Goal: Information Seeking & Learning: Learn about a topic

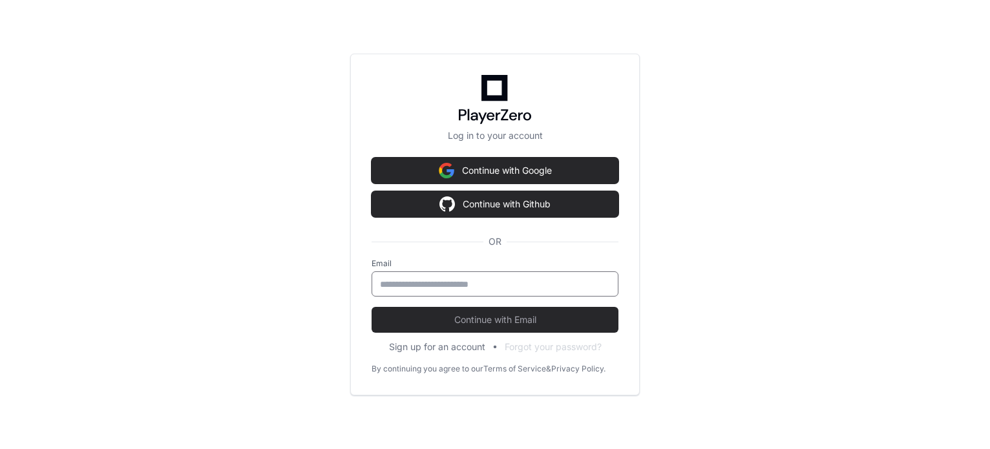
click at [444, 281] on input "email" at bounding box center [495, 284] width 230 height 13
type input "**********"
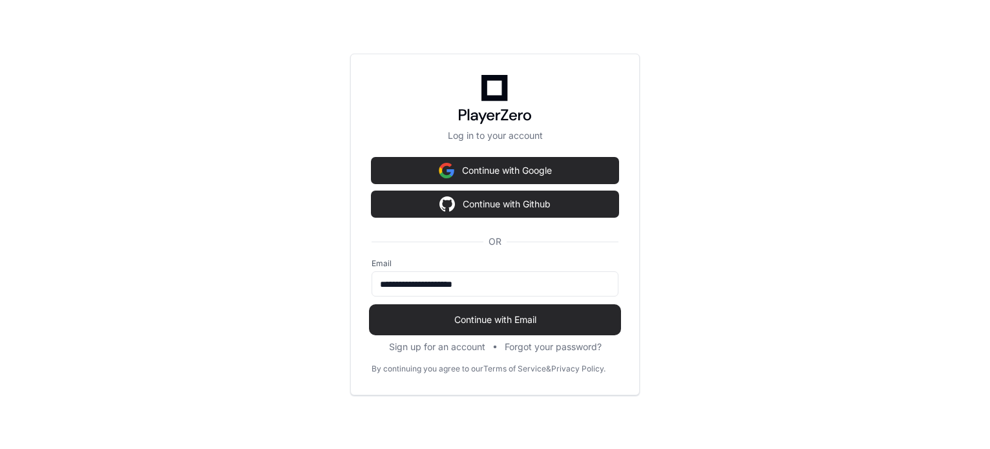
click at [463, 317] on span "Continue with Email" at bounding box center [495, 320] width 247 height 13
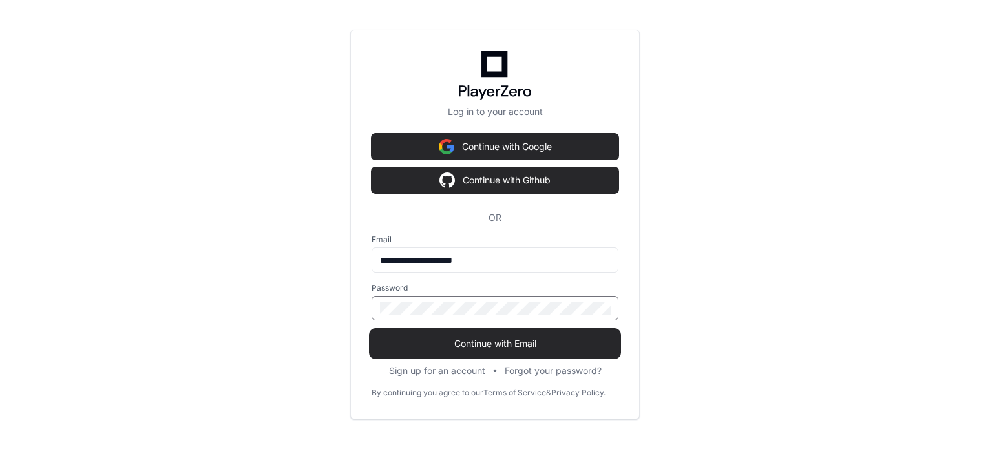
click at [372, 331] on button "Continue with Email" at bounding box center [495, 344] width 247 height 26
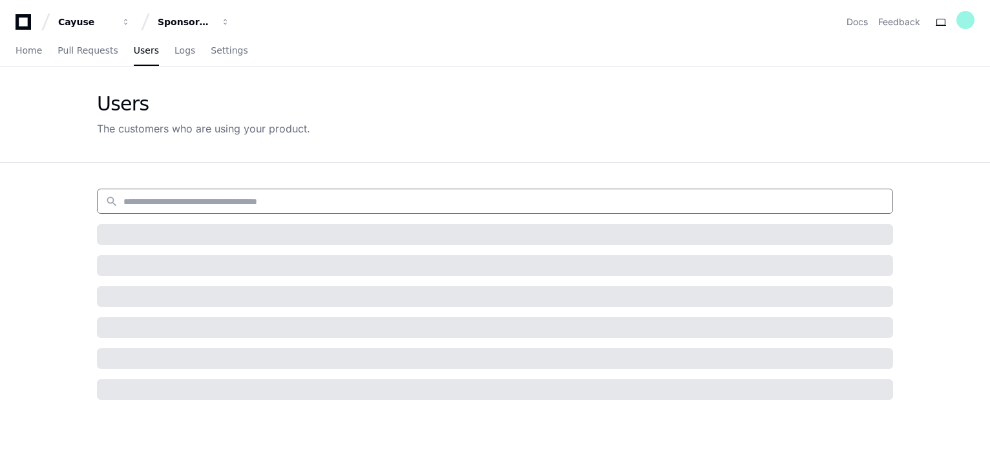
click at [178, 201] on input at bounding box center [504, 201] width 762 height 13
paste input "******"
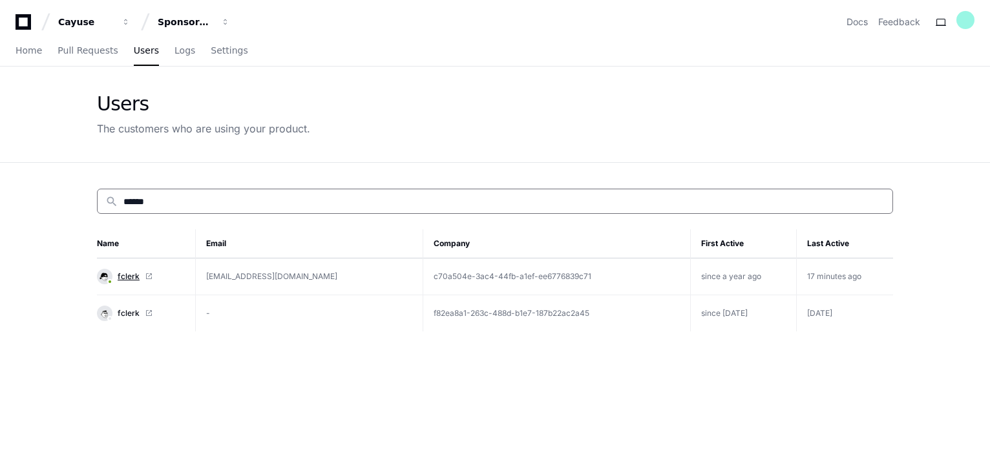
type input "******"
click at [120, 273] on span "fclerk" at bounding box center [129, 277] width 22 height 10
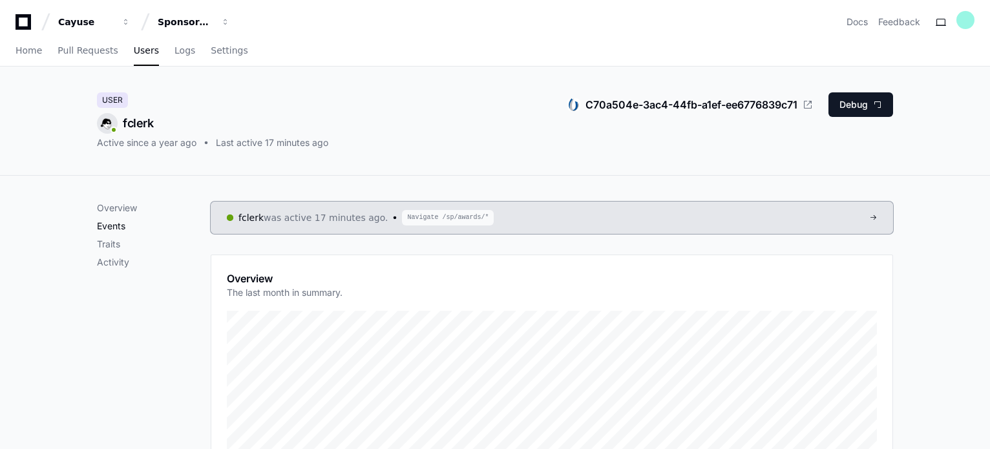
click at [117, 227] on p "Events" at bounding box center [154, 226] width 114 height 13
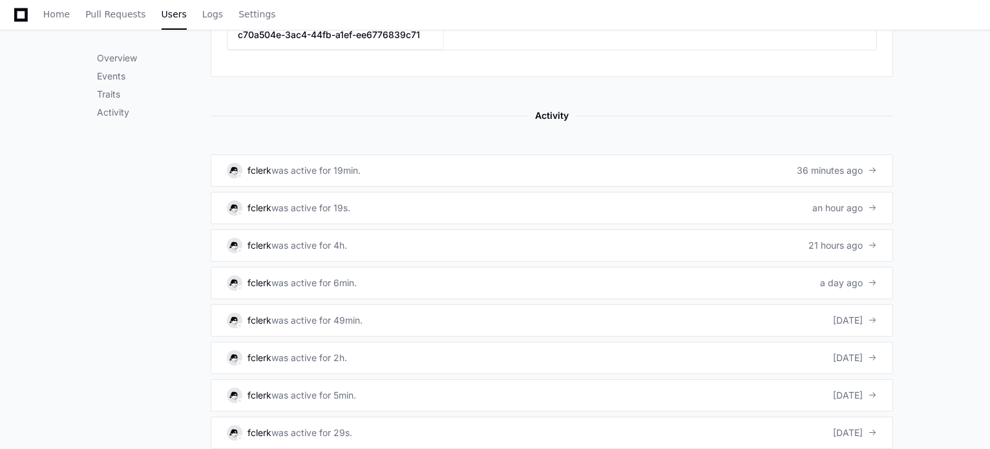
scroll to position [811, 0]
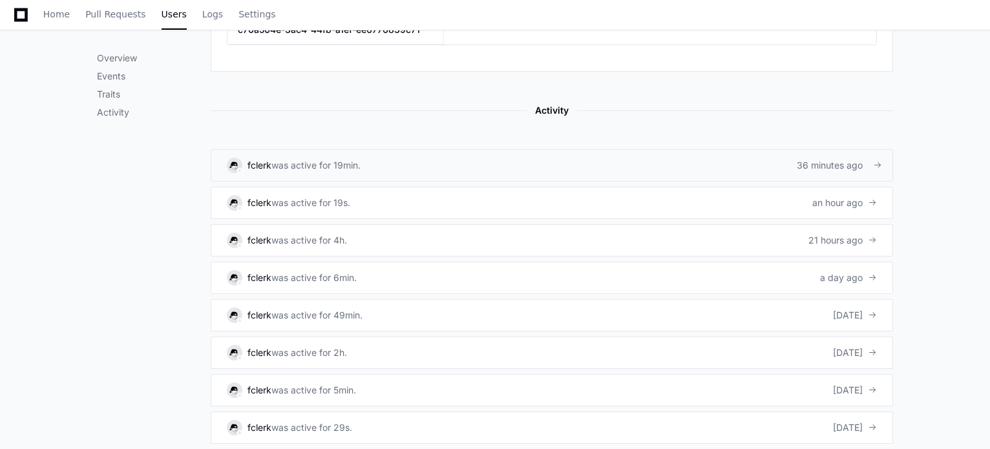
click at [311, 160] on div "was active for 19min." at bounding box center [316, 165] width 89 height 13
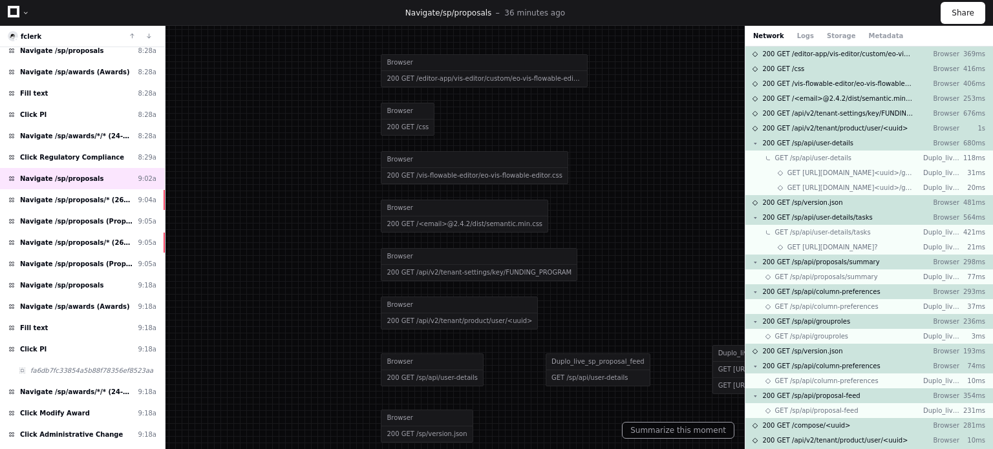
scroll to position [221, 0]
click at [91, 194] on span "Navigate /sp/proposals/* (26-0058-P0001)" at bounding box center [76, 199] width 112 height 10
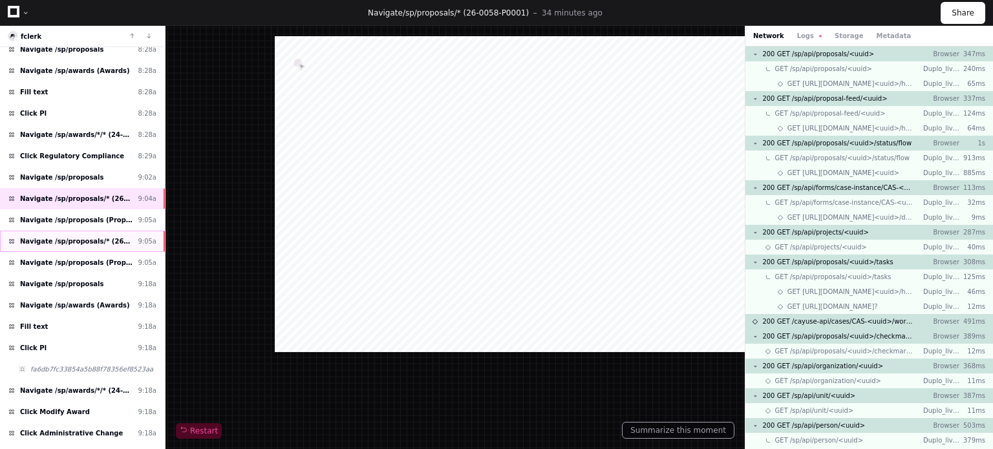
click at [93, 237] on span "Navigate /sp/proposals/* (26-0056-P0001)" at bounding box center [76, 242] width 112 height 10
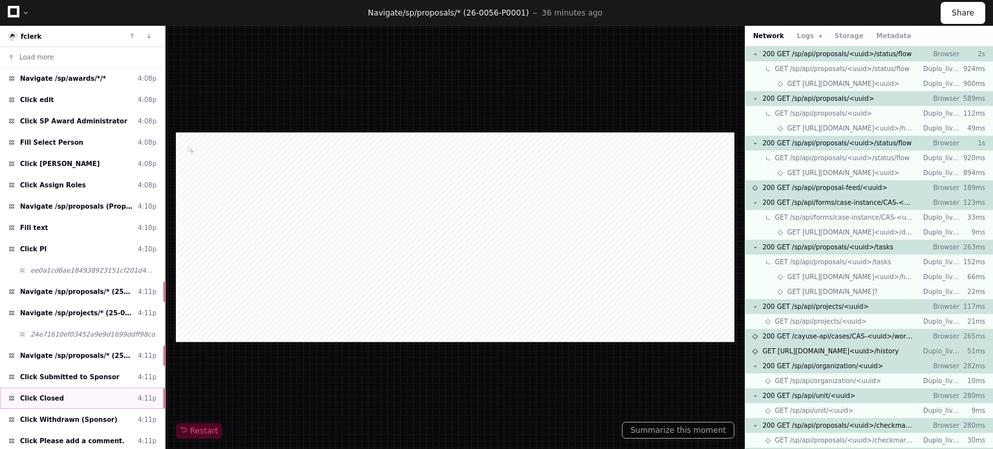
click at [98, 400] on div "Click Closed 4:11p" at bounding box center [82, 398] width 165 height 21
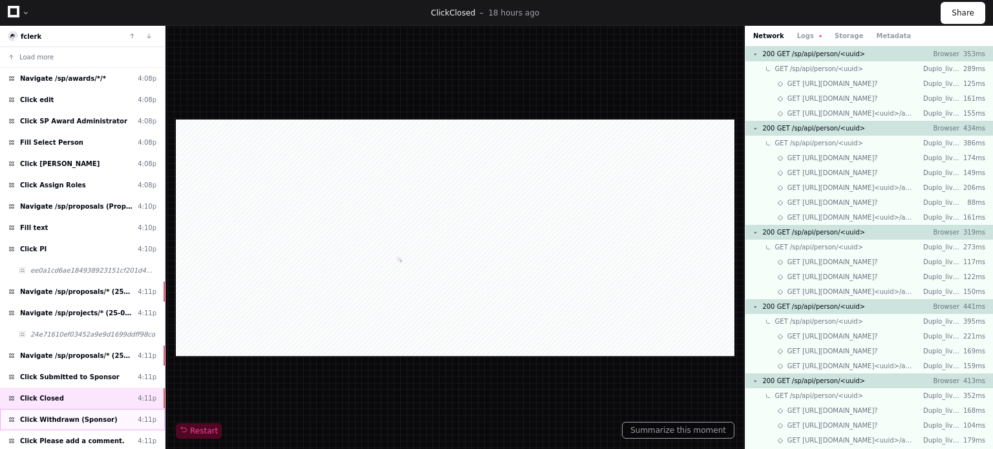
click at [98, 415] on div "Click Withdrawn (Sponsor) 4:11p" at bounding box center [82, 419] width 165 height 21
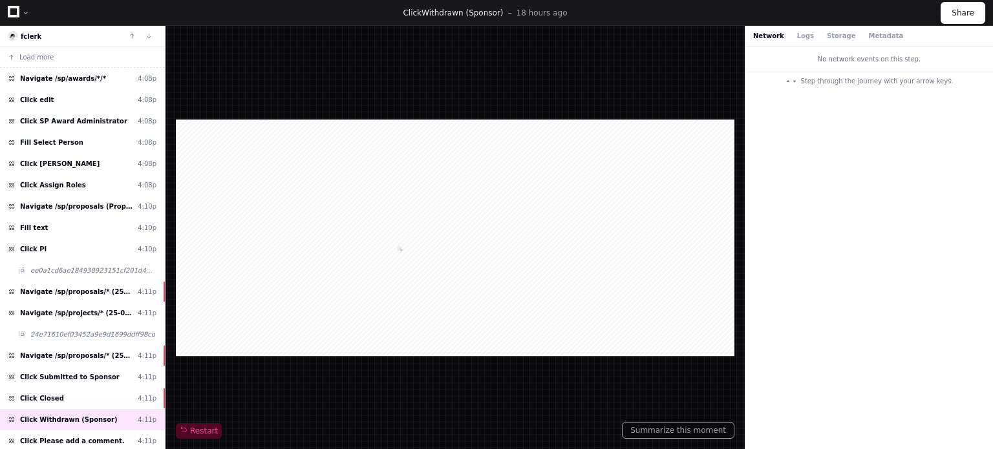
click at [771, 35] on button "Network" at bounding box center [768, 36] width 31 height 10
click at [802, 36] on button "Logs" at bounding box center [805, 36] width 17 height 10
click at [827, 32] on button "Storage" at bounding box center [841, 36] width 28 height 10
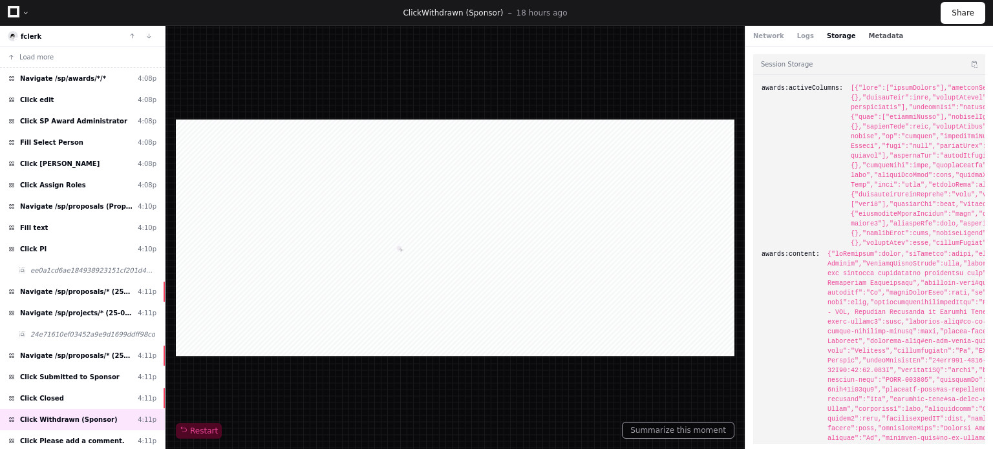
click at [868, 36] on button "Metadata" at bounding box center [885, 36] width 35 height 10
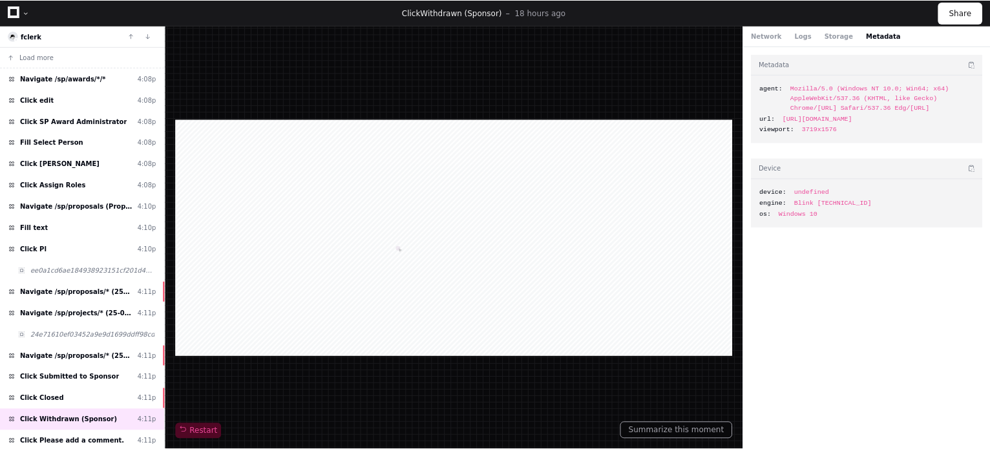
scroll to position [494, 0]
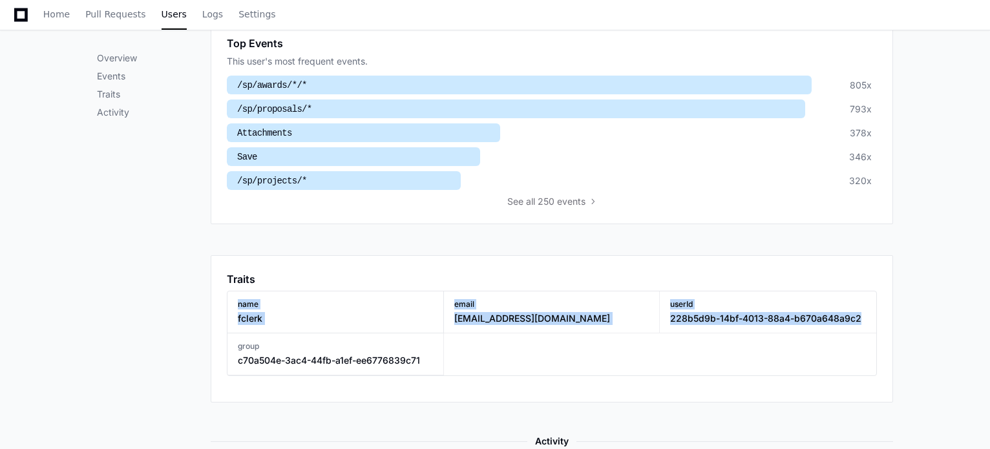
drag, startPoint x: 990, startPoint y: 253, endPoint x: 992, endPoint y: 325, distance: 71.8
click at [990, 325] on html "Cayuse Sponsored Projects (SP4) Docs Feedback Home Pull Requests Users Logs Set…" at bounding box center [495, 238] width 990 height 1464
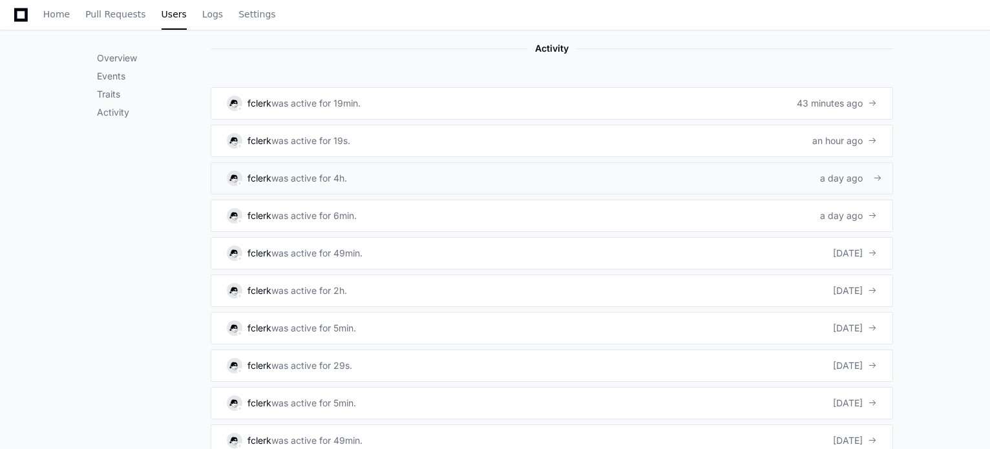
click at [336, 173] on div "was active for 4h." at bounding box center [310, 178] width 76 height 13
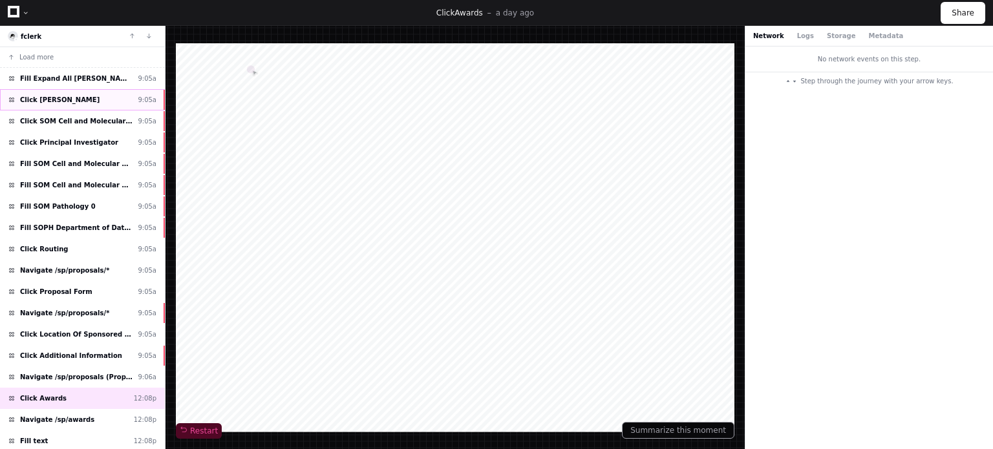
click at [87, 99] on div "Click [PERSON_NAME] 9:05a" at bounding box center [82, 99] width 165 height 21
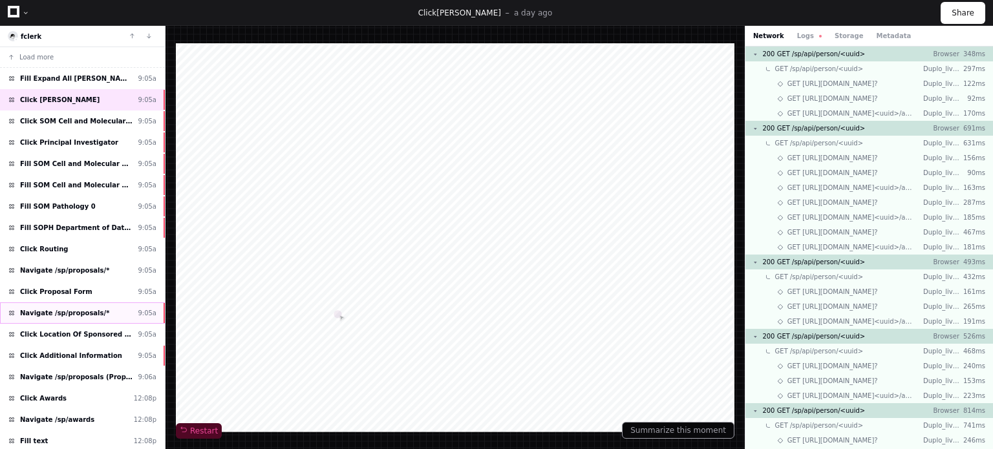
click at [100, 318] on div "Navigate /sp/proposals/* 9:05a" at bounding box center [82, 313] width 165 height 21
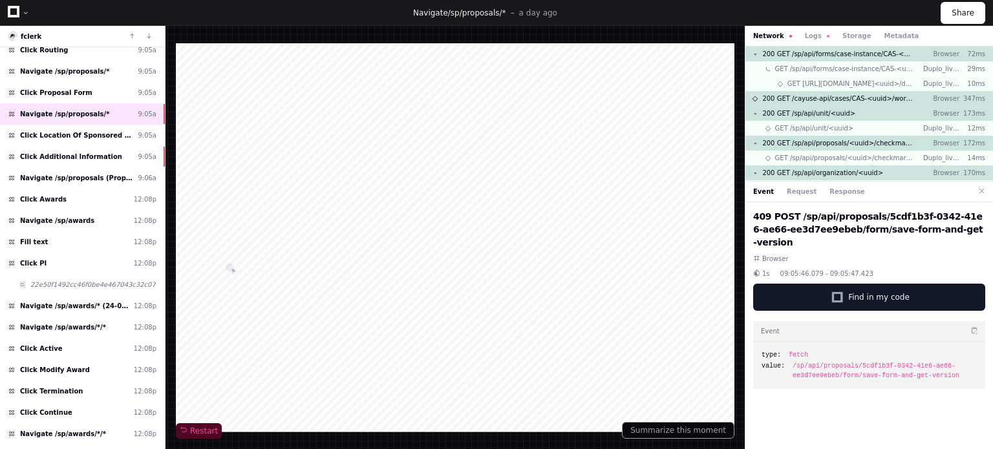
scroll to position [203, 0]
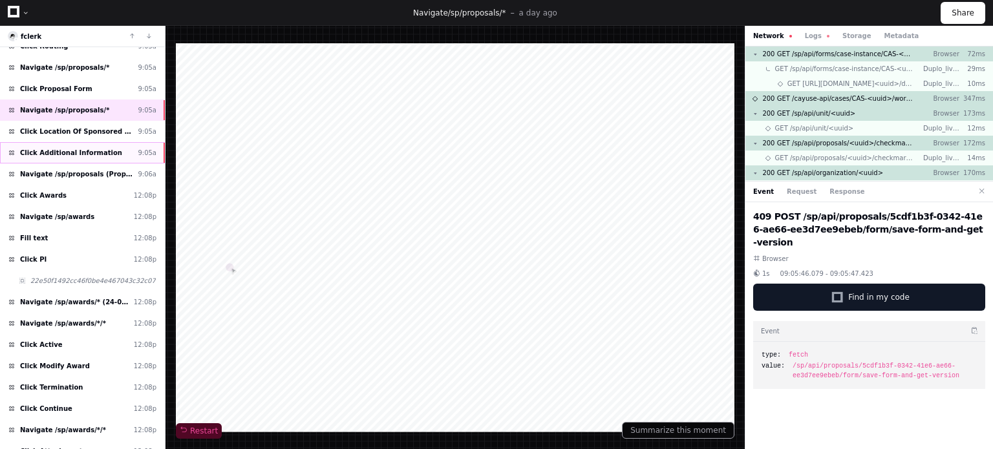
click at [77, 153] on span "Click Additional Information" at bounding box center [71, 153] width 102 height 10
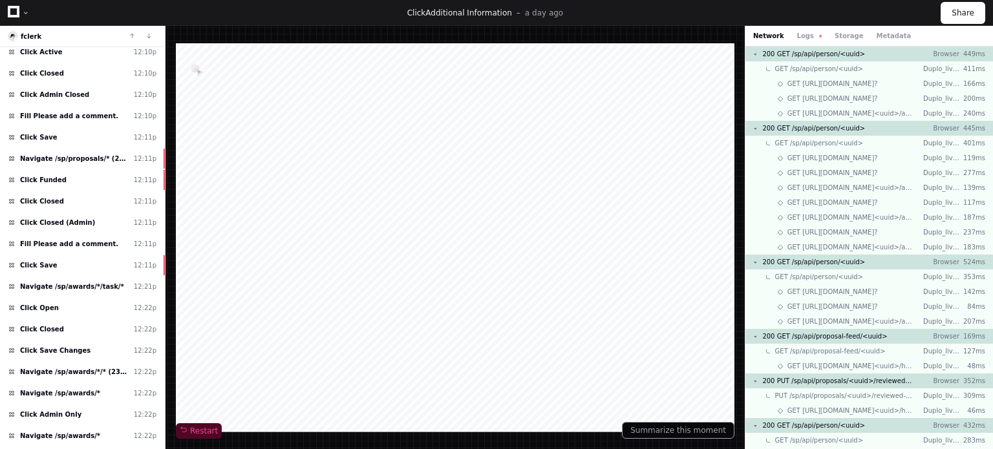
scroll to position [1240, 0]
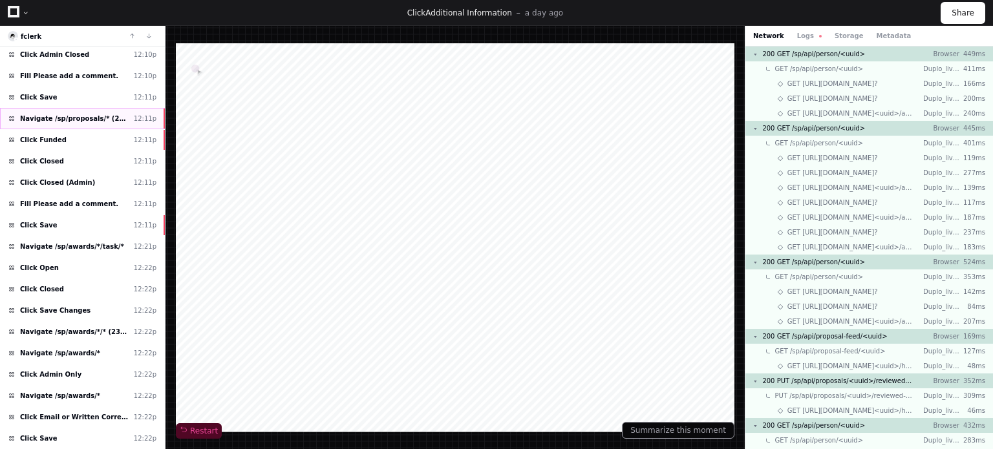
click at [116, 114] on span "Navigate /sp/proposals/* (24-0037-P0001)" at bounding box center [74, 119] width 109 height 10
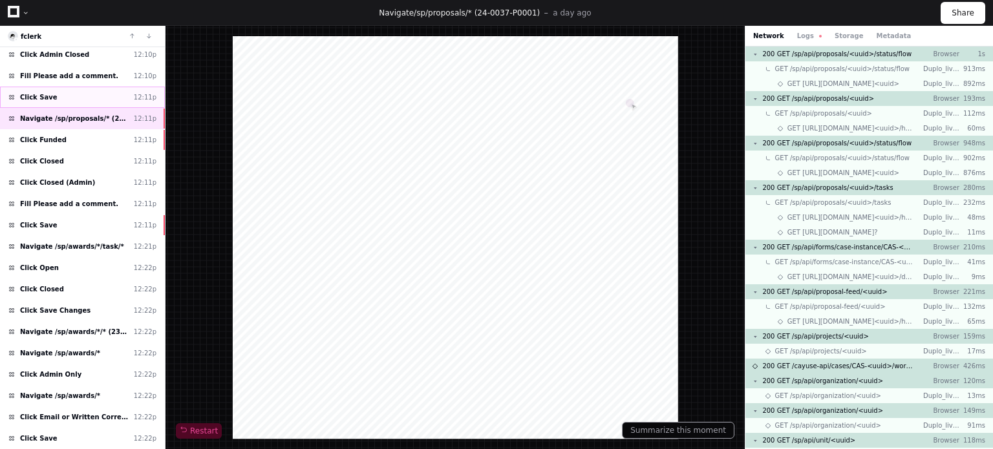
click at [102, 87] on div "Click Save 12:11p" at bounding box center [82, 97] width 165 height 21
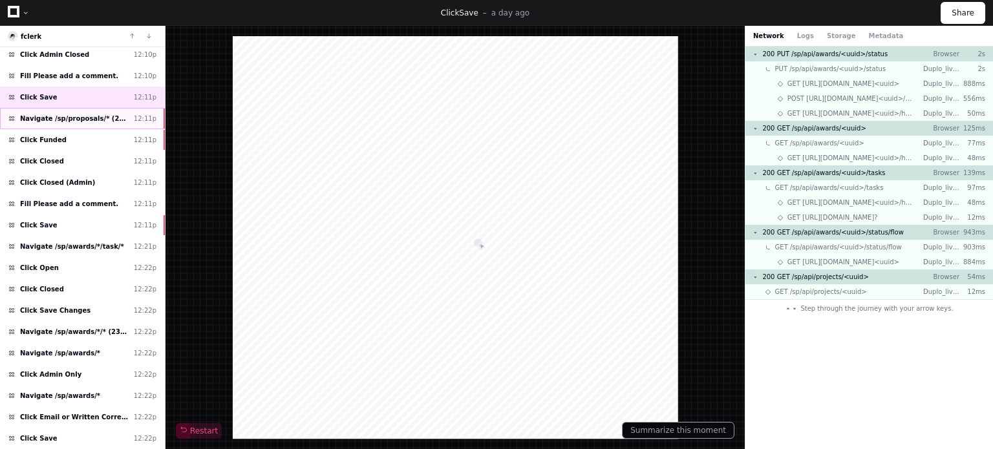
click at [100, 114] on span "Navigate /sp/proposals/* (24-0037-P0001)" at bounding box center [74, 119] width 109 height 10
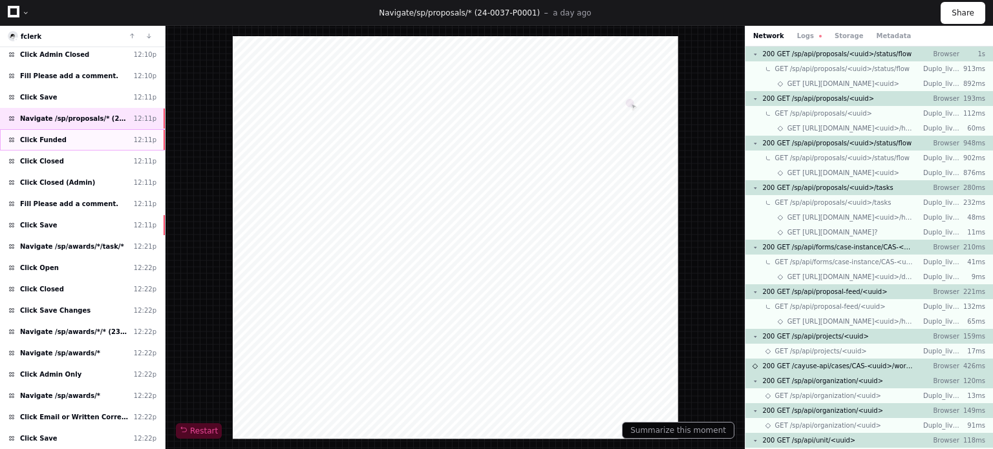
click at [100, 129] on div "Click Funded 12:11p" at bounding box center [82, 139] width 165 height 21
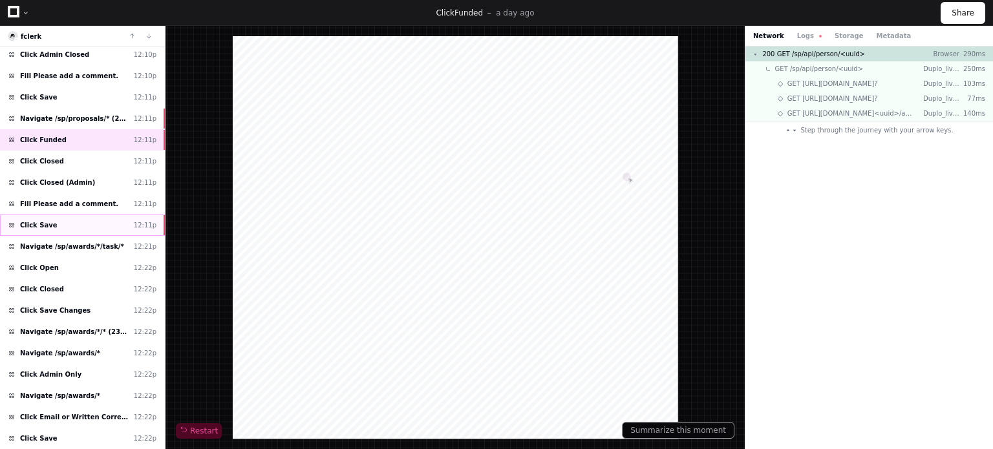
click at [103, 215] on div "Click Save 12:11p" at bounding box center [82, 225] width 165 height 21
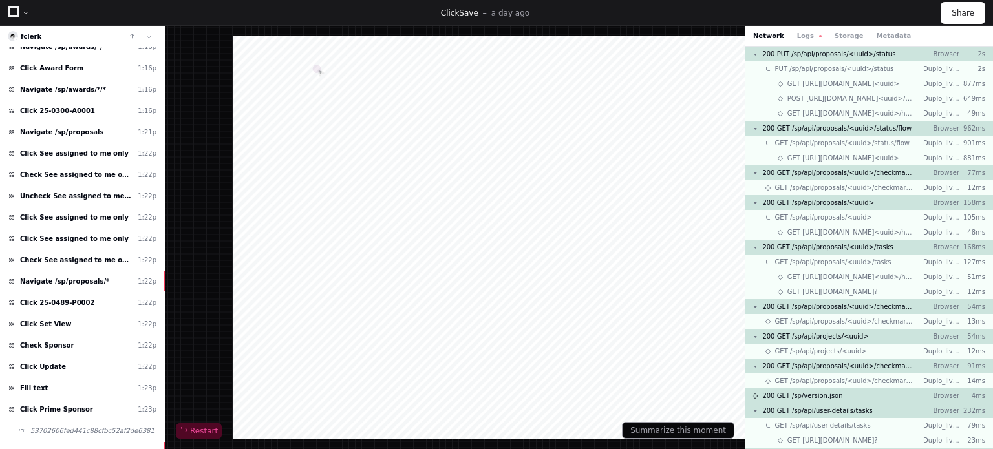
scroll to position [4401, 0]
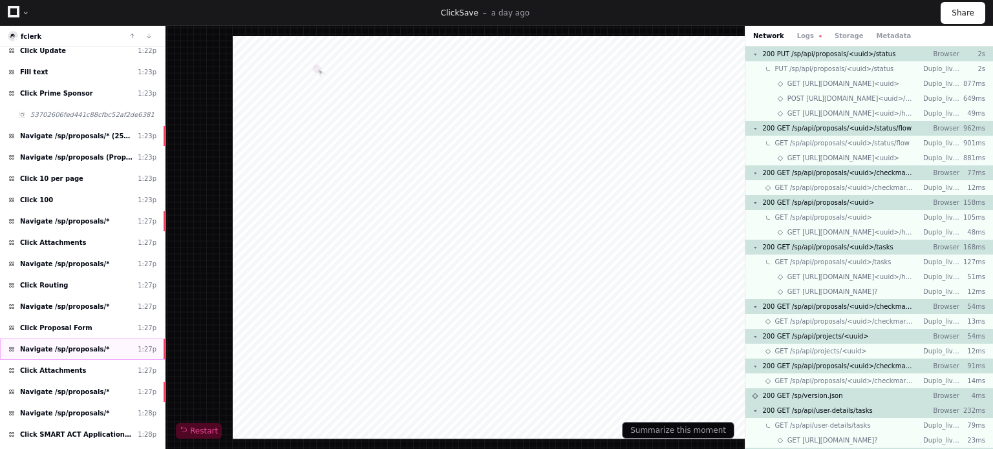
click at [97, 339] on div "Navigate /sp/proposals/* 1:27p" at bounding box center [82, 349] width 165 height 21
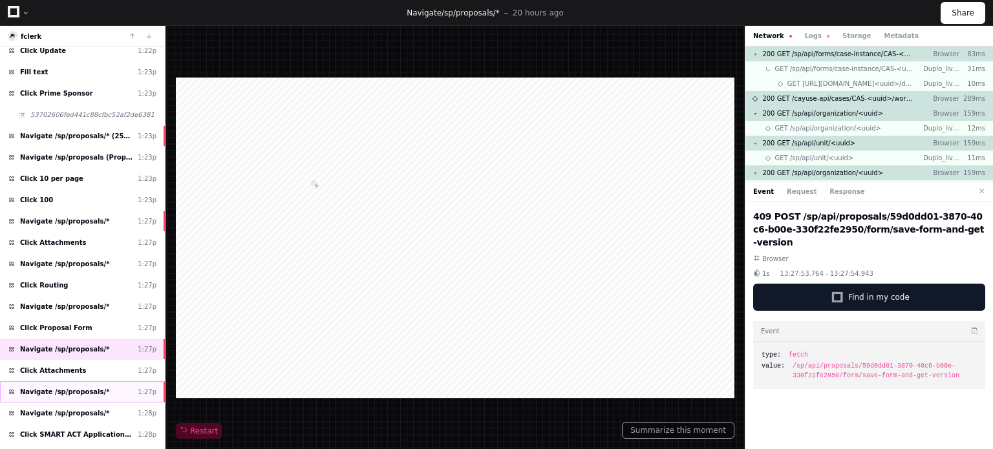
click at [105, 381] on div "Navigate /sp/proposals/* 1:27p" at bounding box center [82, 391] width 165 height 21
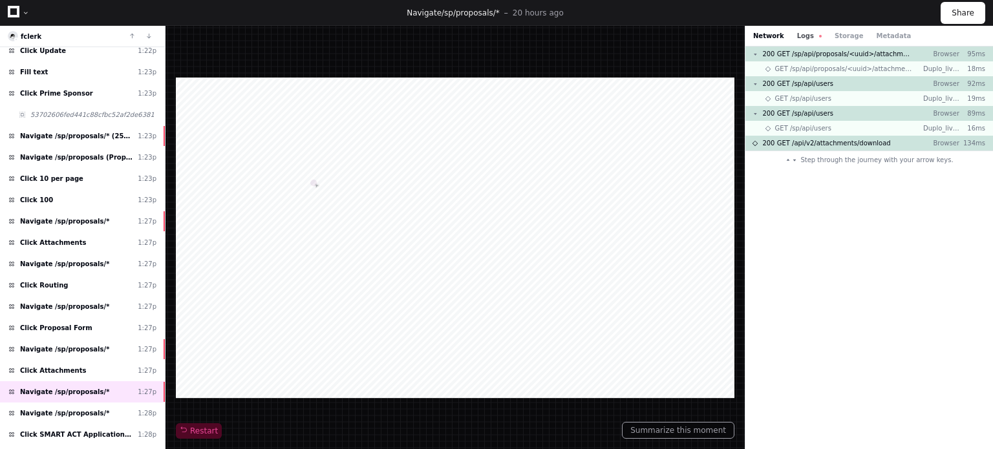
click at [802, 33] on button "Logs" at bounding box center [809, 36] width 25 height 10
